Goal: Understand process/instructions: Learn about a topic

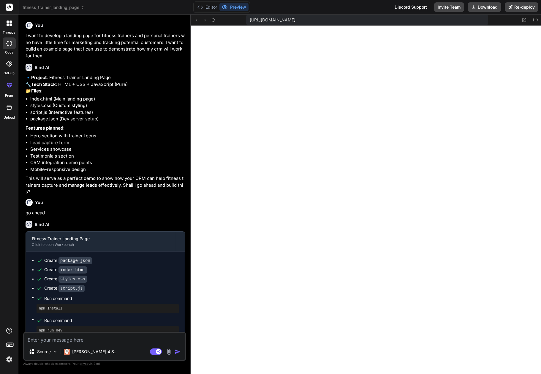
scroll to position [728, 0]
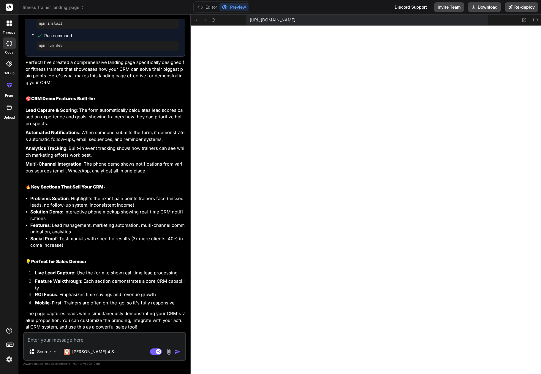
click at [70, 337] on textarea at bounding box center [104, 337] width 161 height 11
type textarea "C"
type textarea "x"
type textarea "Ca"
type textarea "x"
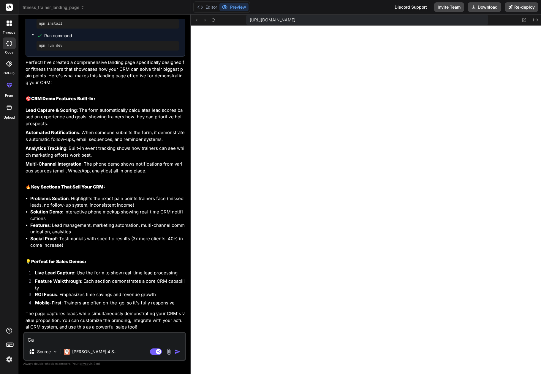
type textarea "Can"
type textarea "x"
type textarea "Can"
type textarea "x"
type textarea "Can y"
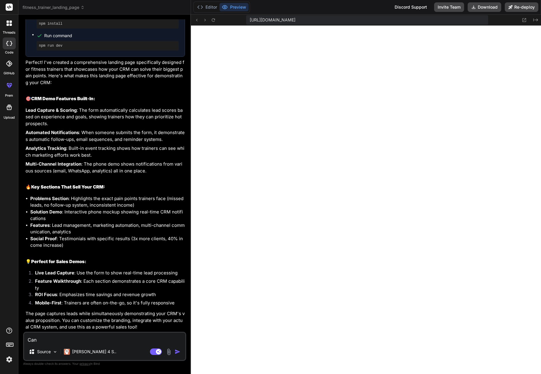
type textarea "x"
type textarea "Can yo"
type textarea "x"
type textarea "Can you"
type textarea "x"
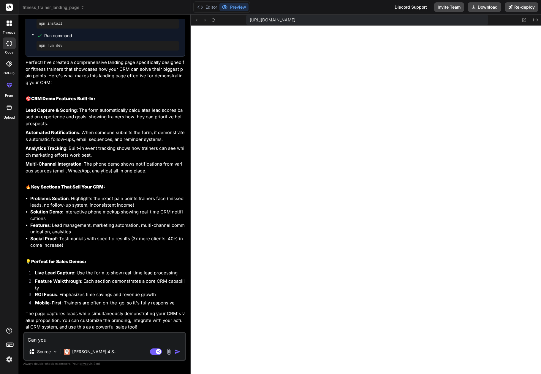
type textarea "Can you"
type textarea "x"
type textarea "Can you d"
type textarea "x"
type textarea "Can you do"
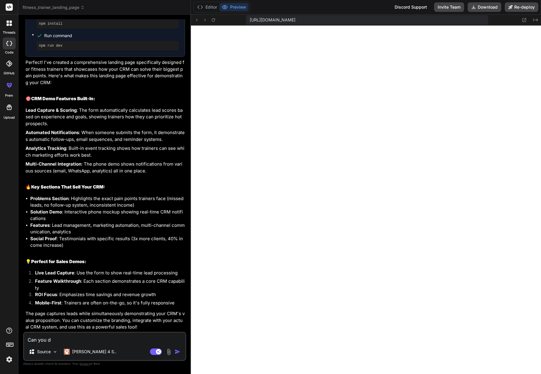
type textarea "x"
type textarea "Can you doc"
type textarea "x"
type textarea "Can you dock"
type textarea "x"
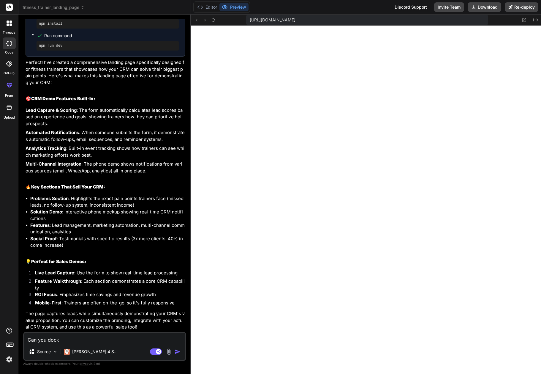
type textarea "Can you docke"
type textarea "x"
type textarea "Can you docker"
type textarea "x"
type textarea "Can you dockeri"
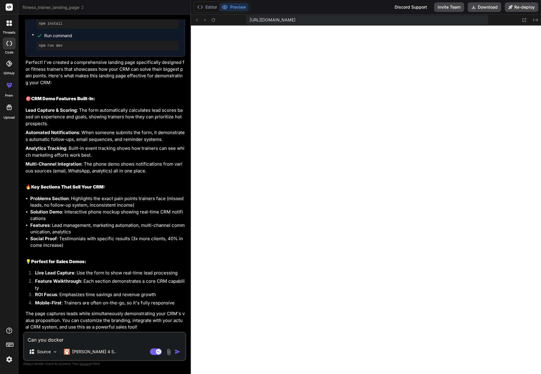
type textarea "x"
type textarea "Can you dockeris"
type textarea "x"
type textarea "Can you dockerise"
type textarea "x"
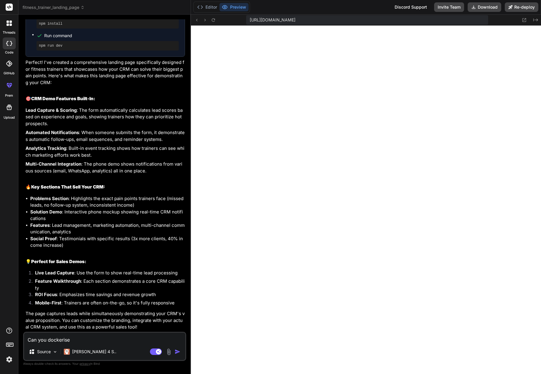
type textarea "Can you dockerise"
type textarea "x"
type textarea "Can you dockerise t"
type textarea "x"
type textarea "Can you dockerise th"
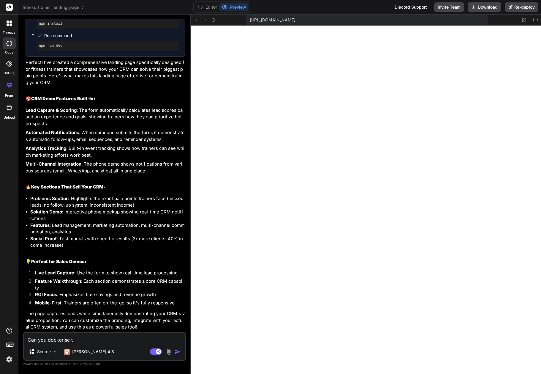
type textarea "x"
type textarea "Can you dockerise the"
type textarea "x"
type textarea "Can you dockerise the"
type textarea "x"
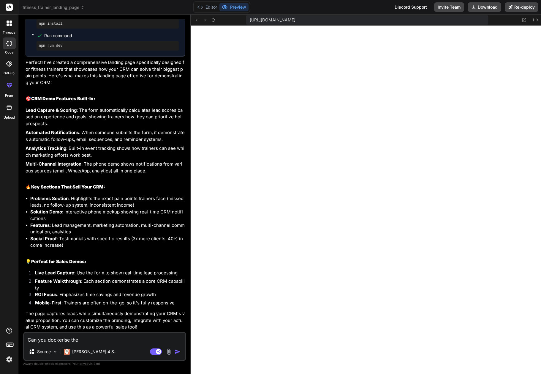
scroll to position [297, 0]
type textarea "Can you dockerise the l"
type textarea "x"
type textarea "Can you dockerise the la"
type textarea "x"
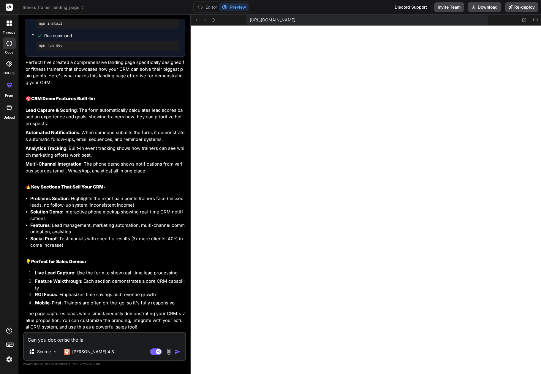
type textarea "Can you dockerise the lan"
type textarea "x"
type textarea "Can you dockerise the land"
type textarea "x"
type textarea "Can you dockerise the [PERSON_NAME]"
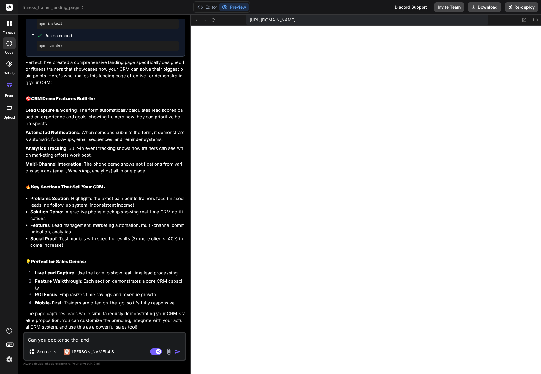
type textarea "x"
type textarea "Can you dockerise the [PERSON_NAME]"
type textarea "x"
type textarea "Can you dockerise the landing"
type textarea "x"
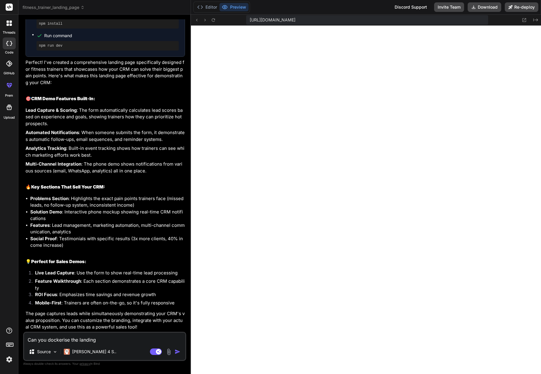
type textarea "Can you dockerise the landing"
type textarea "x"
type textarea "Can you dockerise the landing p"
type textarea "x"
type textarea "Can you dockerise the landing pa"
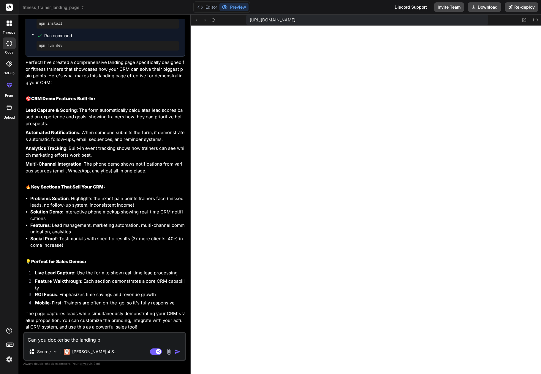
type textarea "x"
type textarea "Can you dockerise the landing pag"
type textarea "x"
type textarea "Can you dockerise the landing page"
type textarea "x"
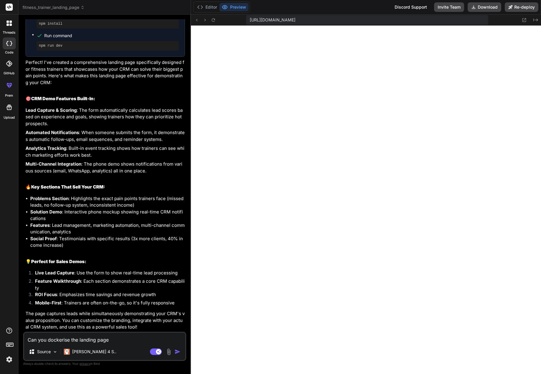
type textarea "Can you dockerise the landing page"
type textarea "x"
type textarea "Can you dockerise the landing page a"
type textarea "x"
type textarea "Can you dockerise the landing page an"
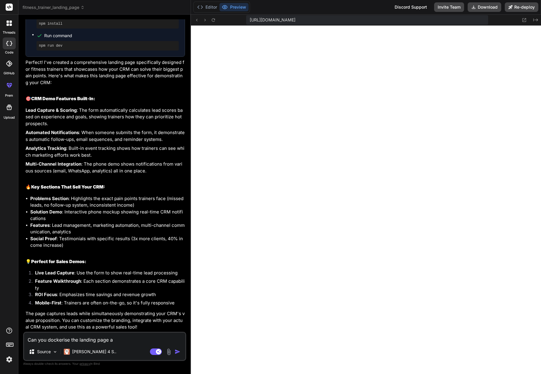
type textarea "x"
type textarea "Can you dockerise the landing page and"
type textarea "x"
type textarea "Can you dockerise the landing page and"
type textarea "x"
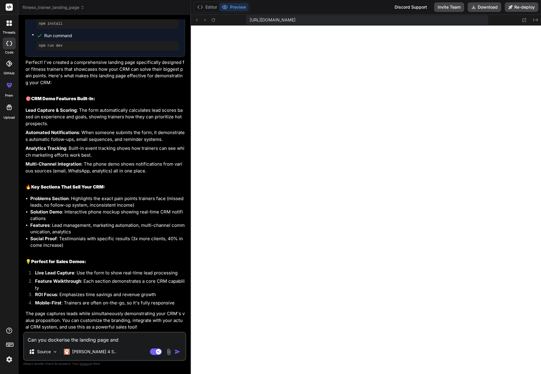
type textarea "Can you dockerise the landing page and f"
type textarea "x"
type textarea "Can you dockerise the landing page and fi"
type textarea "x"
type textarea "Can you dockerise the landing page and fil"
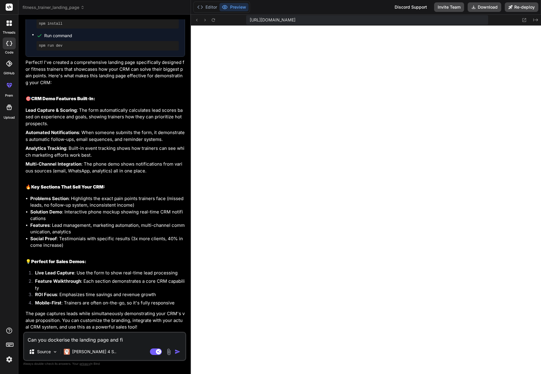
type textarea "x"
type textarea "Can you dockerise the landing page and file"
type textarea "x"
type textarea "Can you dockerise the landing page and files"
type textarea "x"
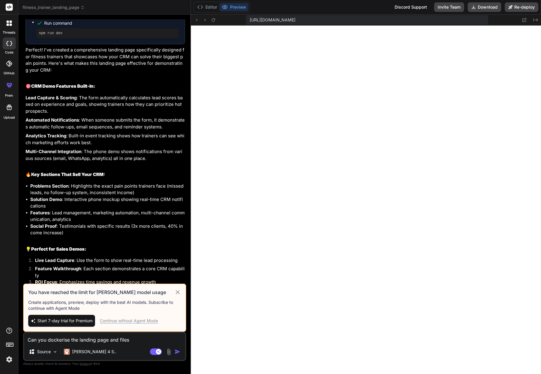
type textarea "Can you dockerise the landing page and files"
click at [151, 320] on div "Continue without Agent Mode" at bounding box center [129, 320] width 58 height 6
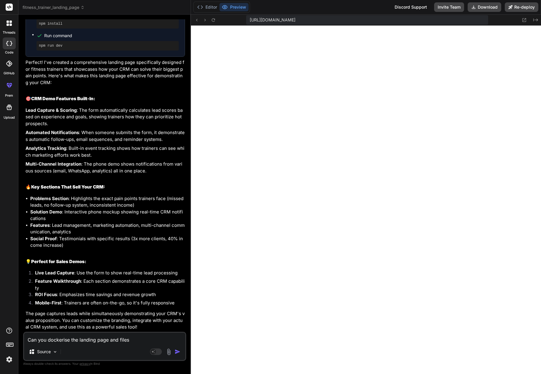
click at [177, 352] on img "button" at bounding box center [178, 351] width 6 height 6
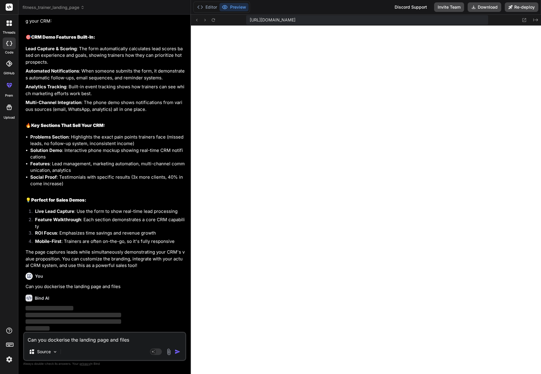
scroll to position [359, 0]
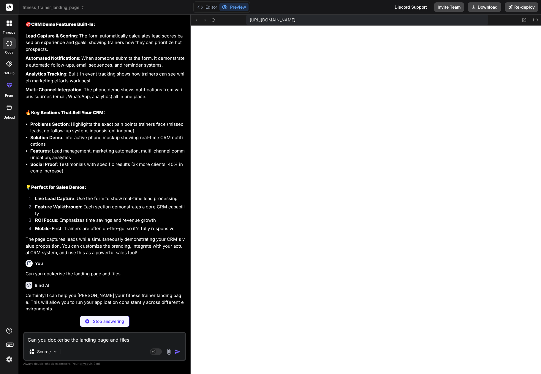
type textarea "x"
type textarea "}"
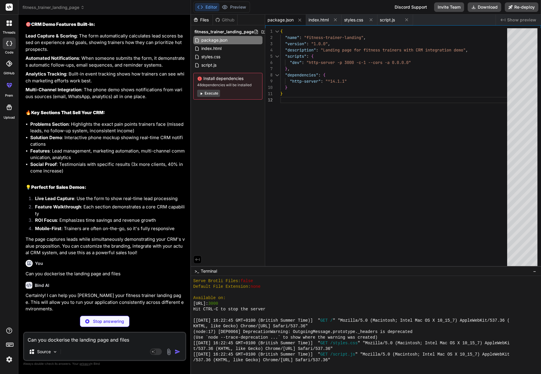
type textarea "x"
type textarea "CMD ["npm", "run", "dev"]"
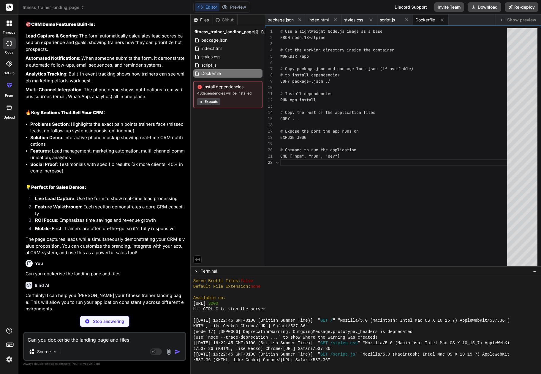
type textarea "x"
type textarea "restart: unless-stopped"
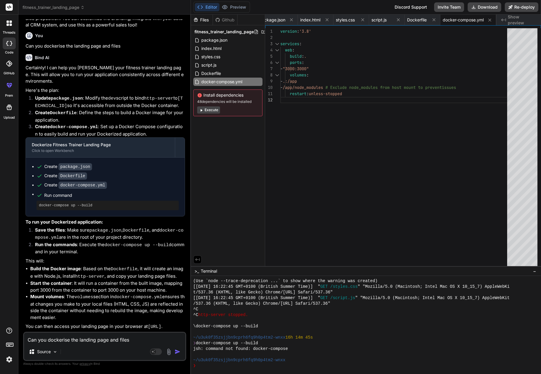
scroll to position [598, 0]
drag, startPoint x: 149, startPoint y: 320, endPoint x: 161, endPoint y: 325, distance: 12.8
click at [161, 325] on p "You can then access your landing page in your browser at [URL] ." at bounding box center [105, 326] width 159 height 7
copy p "[URL] ."
click at [213, 110] on button "Execute" at bounding box center [208, 109] width 23 height 7
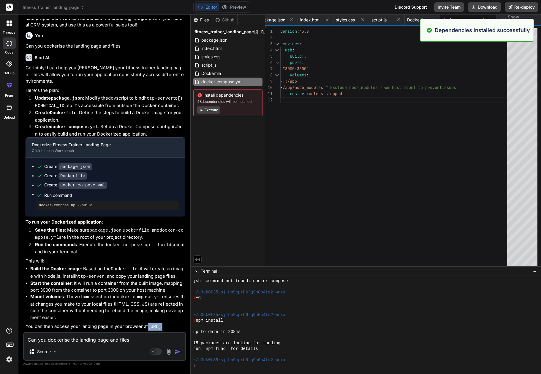
scroll to position [875, 0]
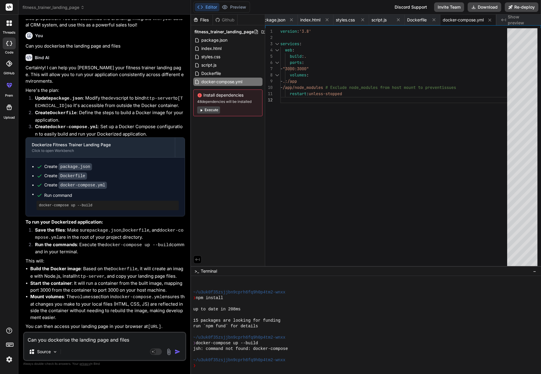
click at [224, 272] on div ">_ Terminal −" at bounding box center [366, 271] width 350 height 10
click at [486, 7] on button "Download" at bounding box center [485, 7] width 34 height 10
type textarea "x"
